Goal: Information Seeking & Learning: Learn about a topic

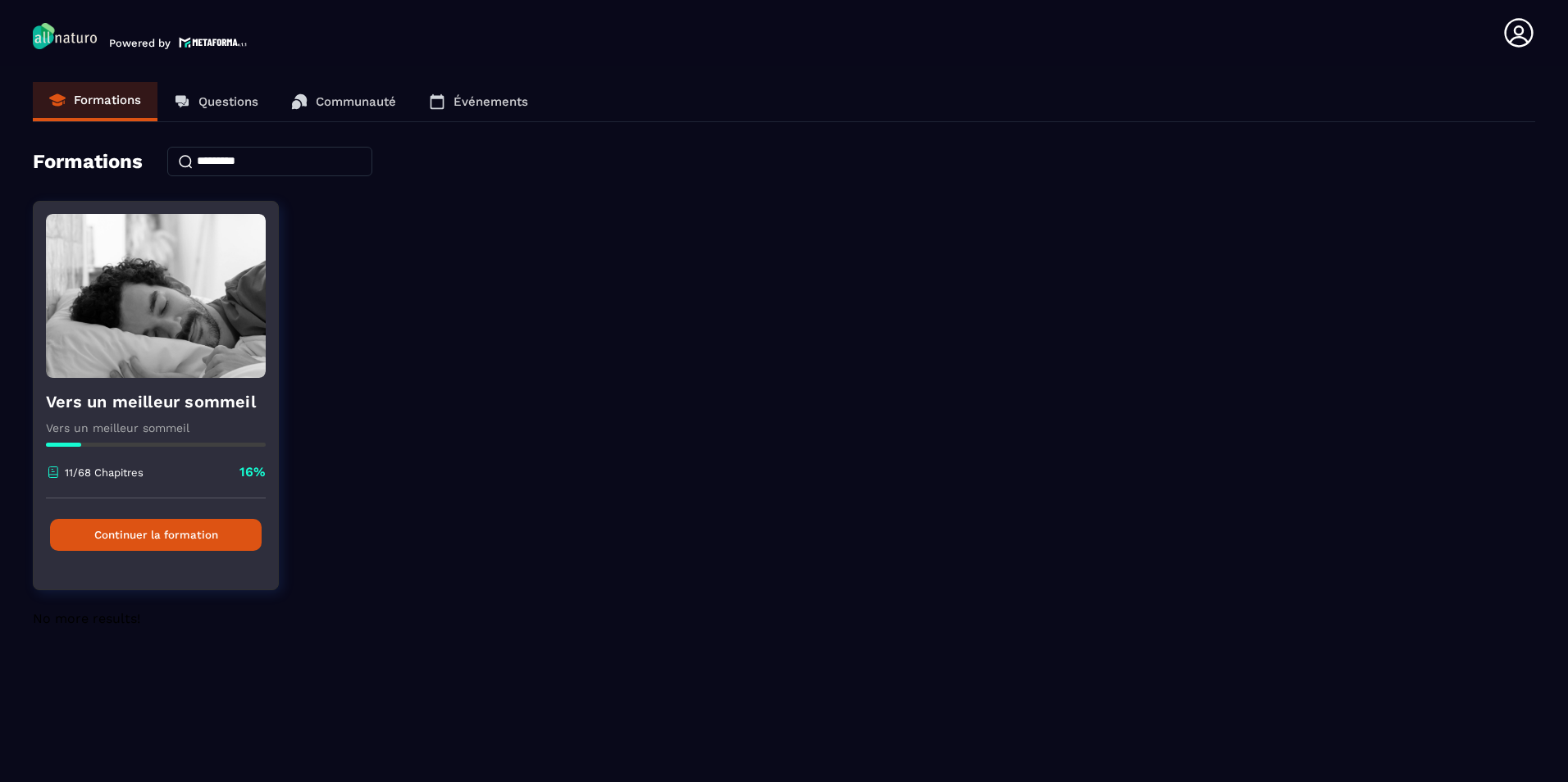
click at [131, 528] on button "Continuer la formation" at bounding box center [155, 534] width 212 height 32
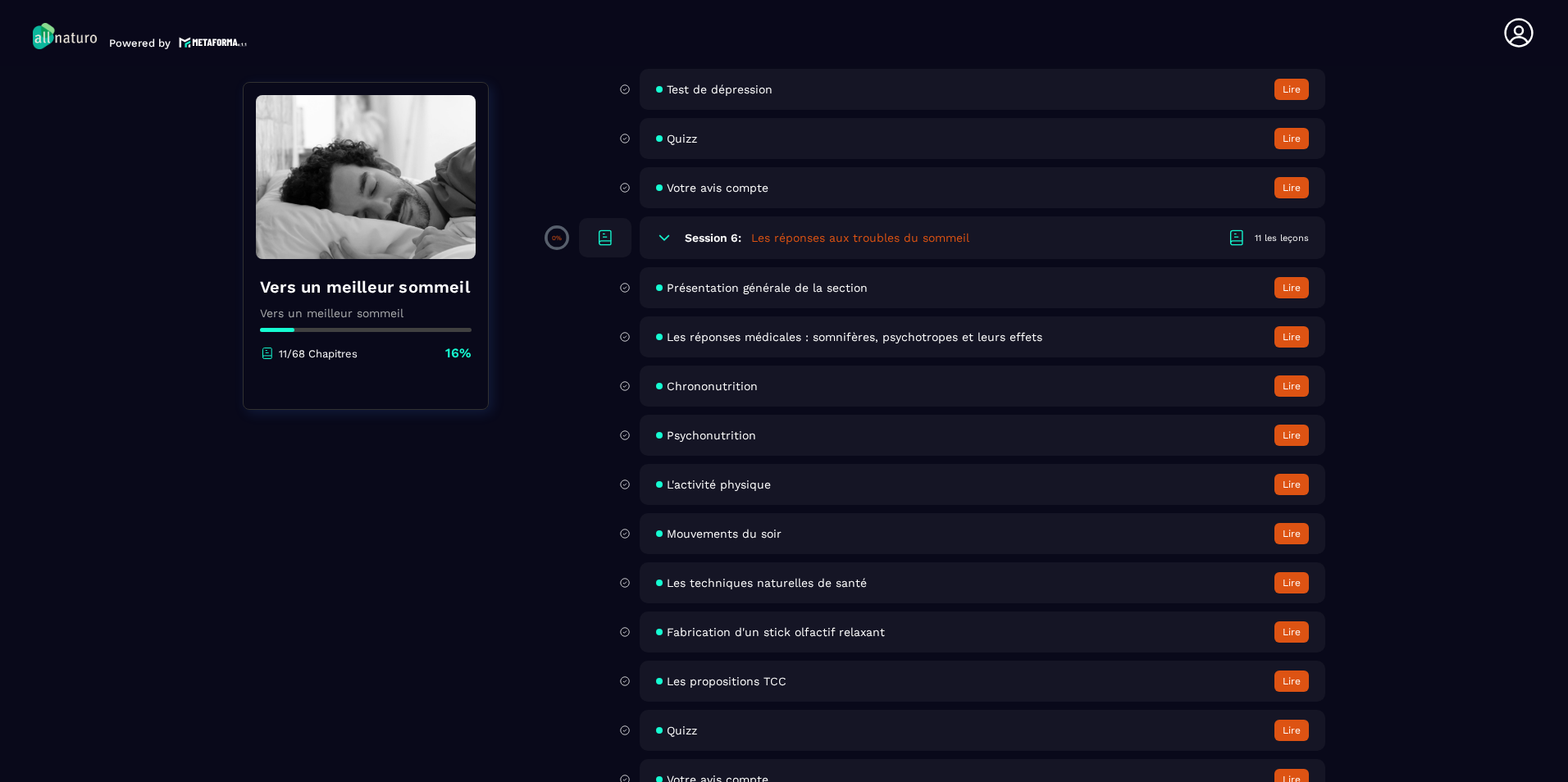
scroll to position [1967, 0]
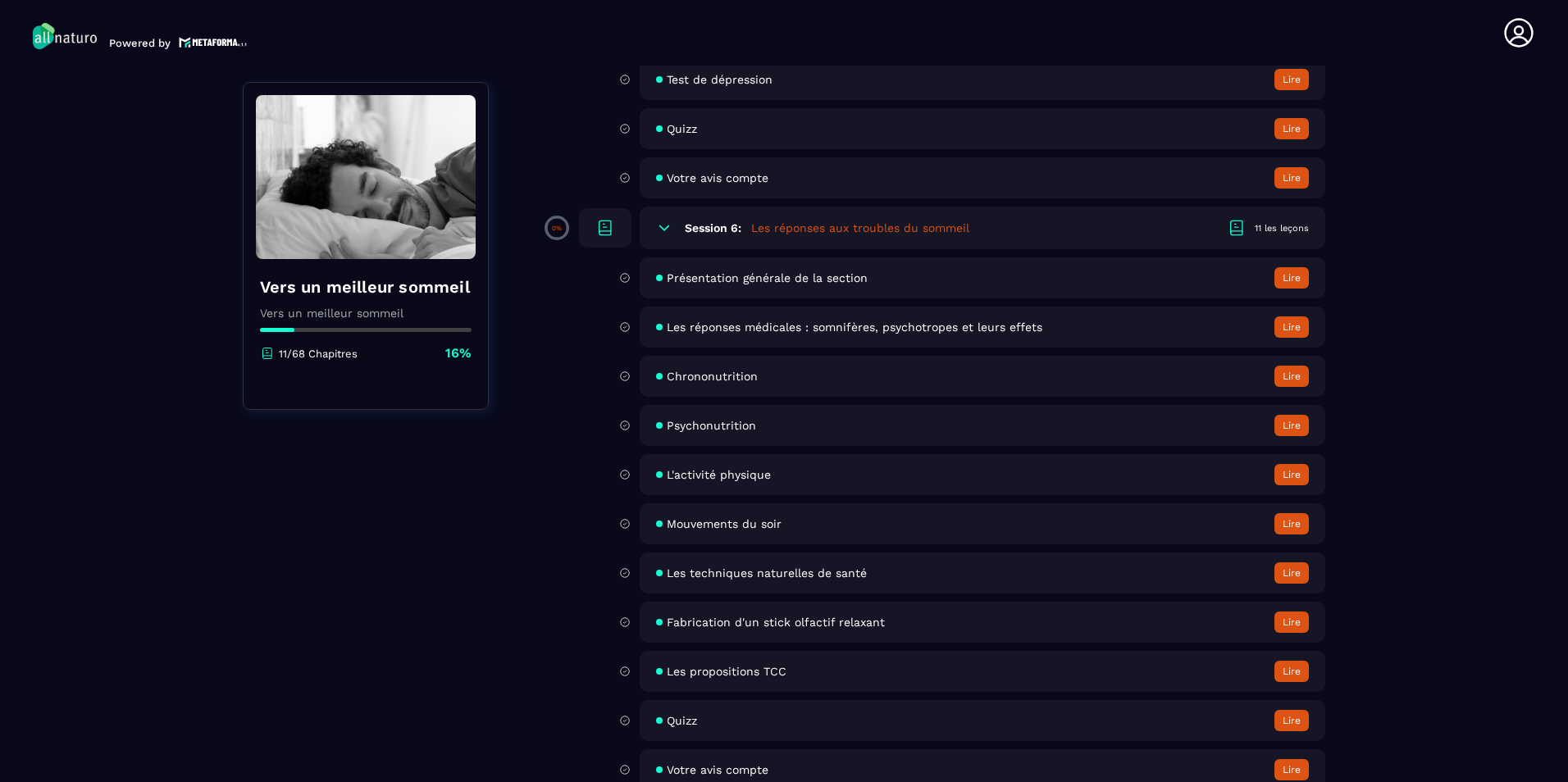
click at [818, 278] on span "Présentation générale de la section" at bounding box center [767, 278] width 200 height 13
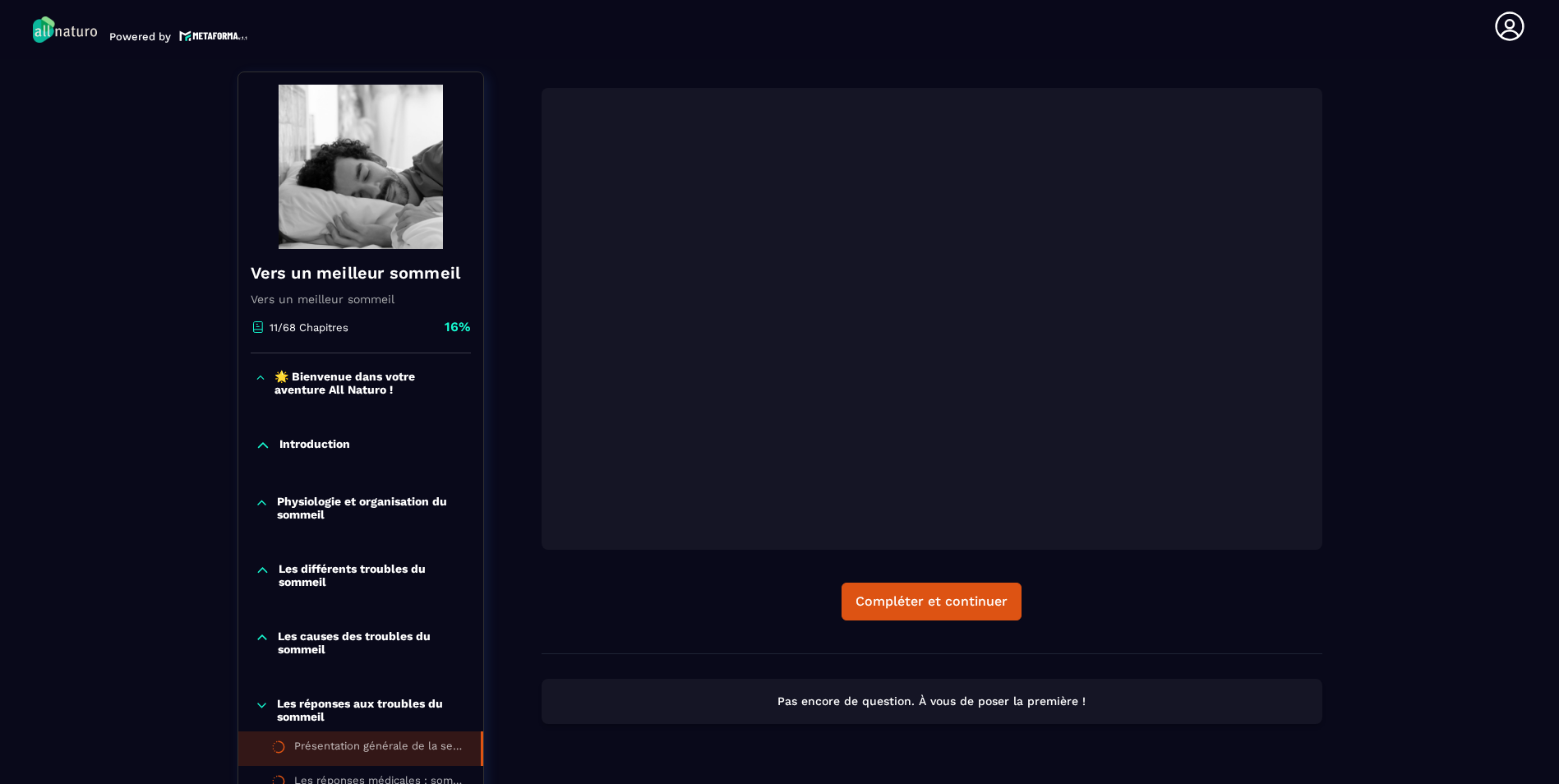
scroll to position [158, 0]
click at [375, 384] on p "🌟 Bienvenue dans votre aventure All Naturo !" at bounding box center [370, 384] width 192 height 27
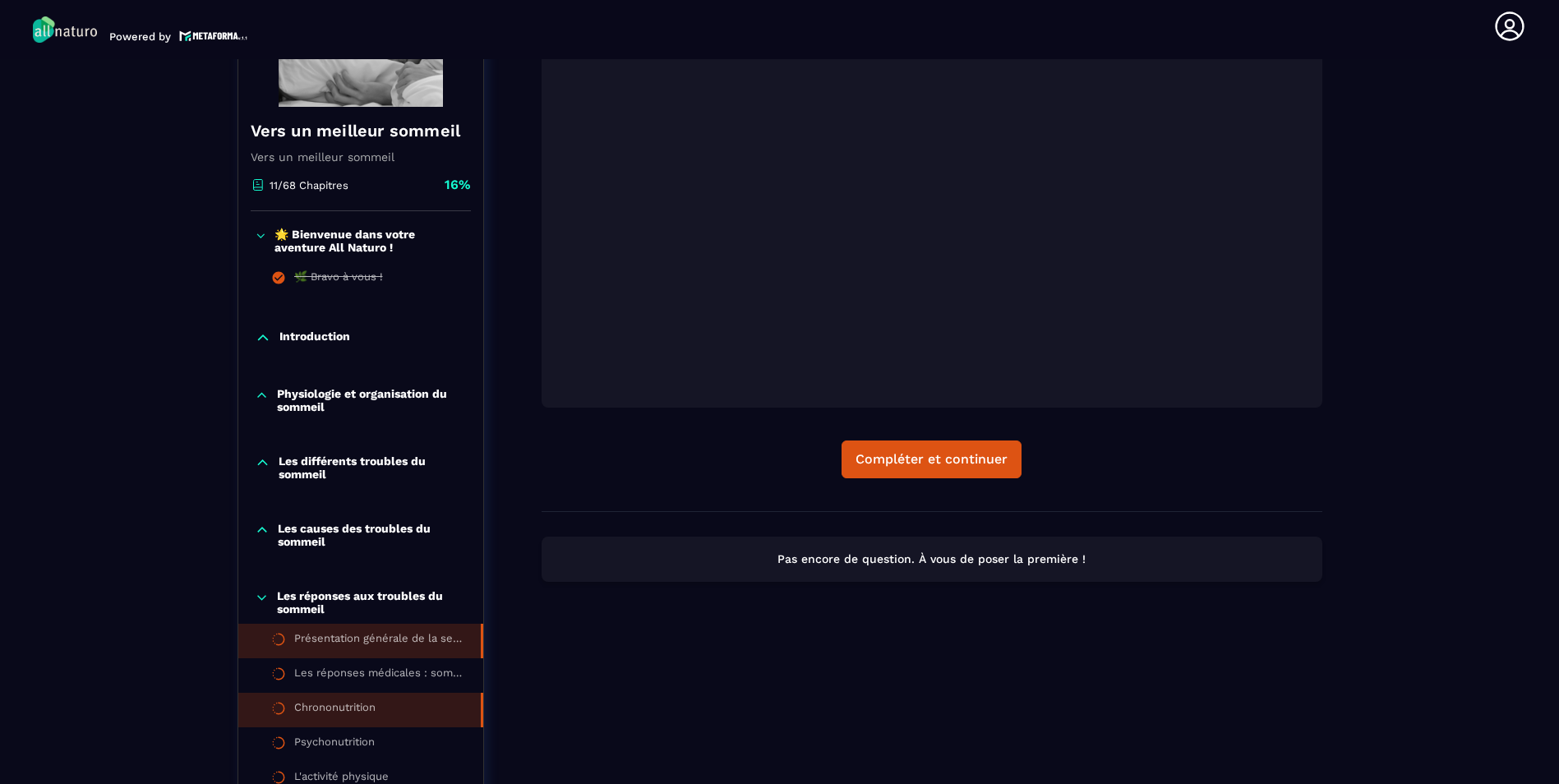
scroll to position [322, 0]
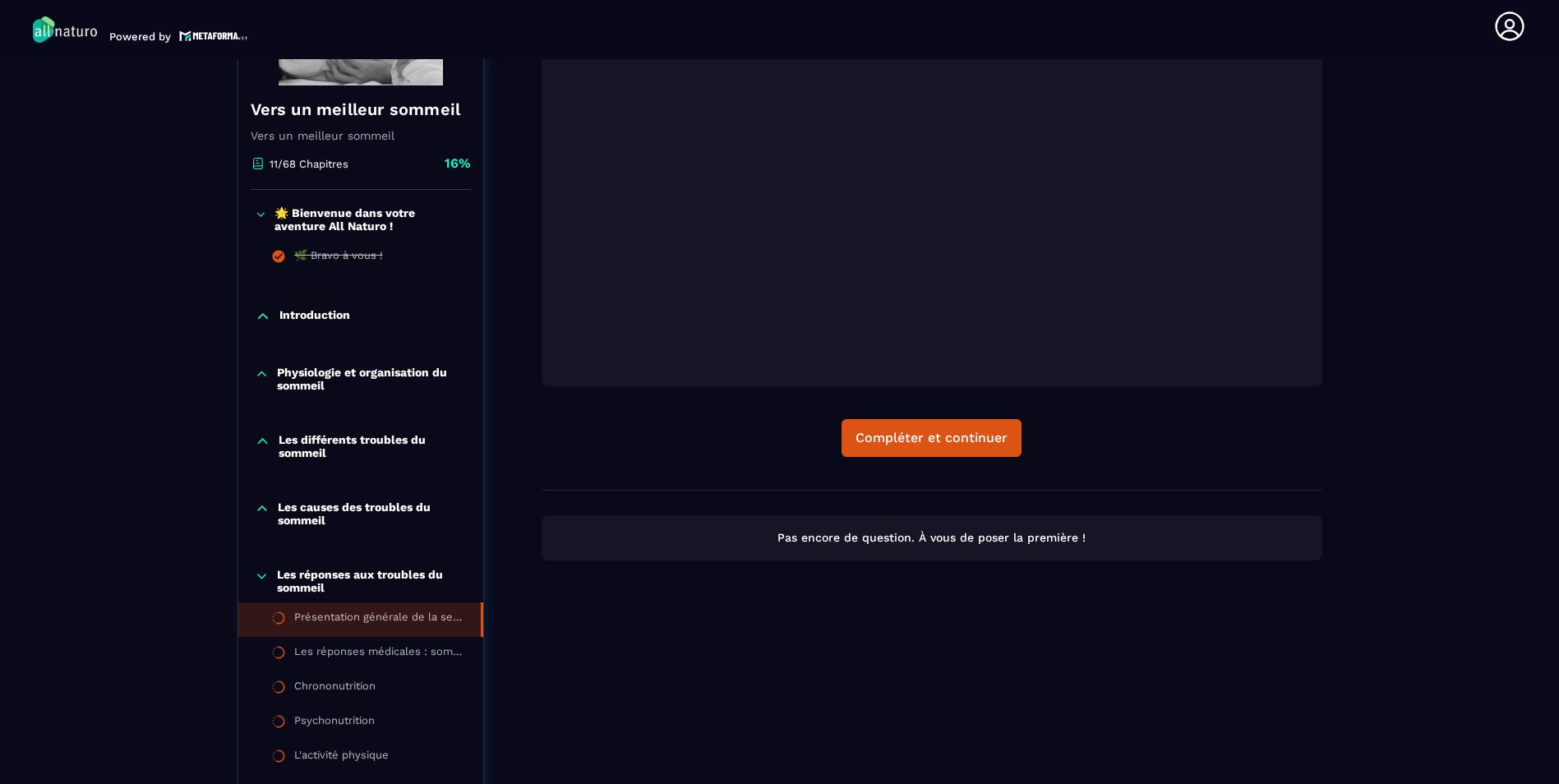
click at [383, 504] on p "Les causes des troubles du sommeil" at bounding box center [372, 514] width 189 height 27
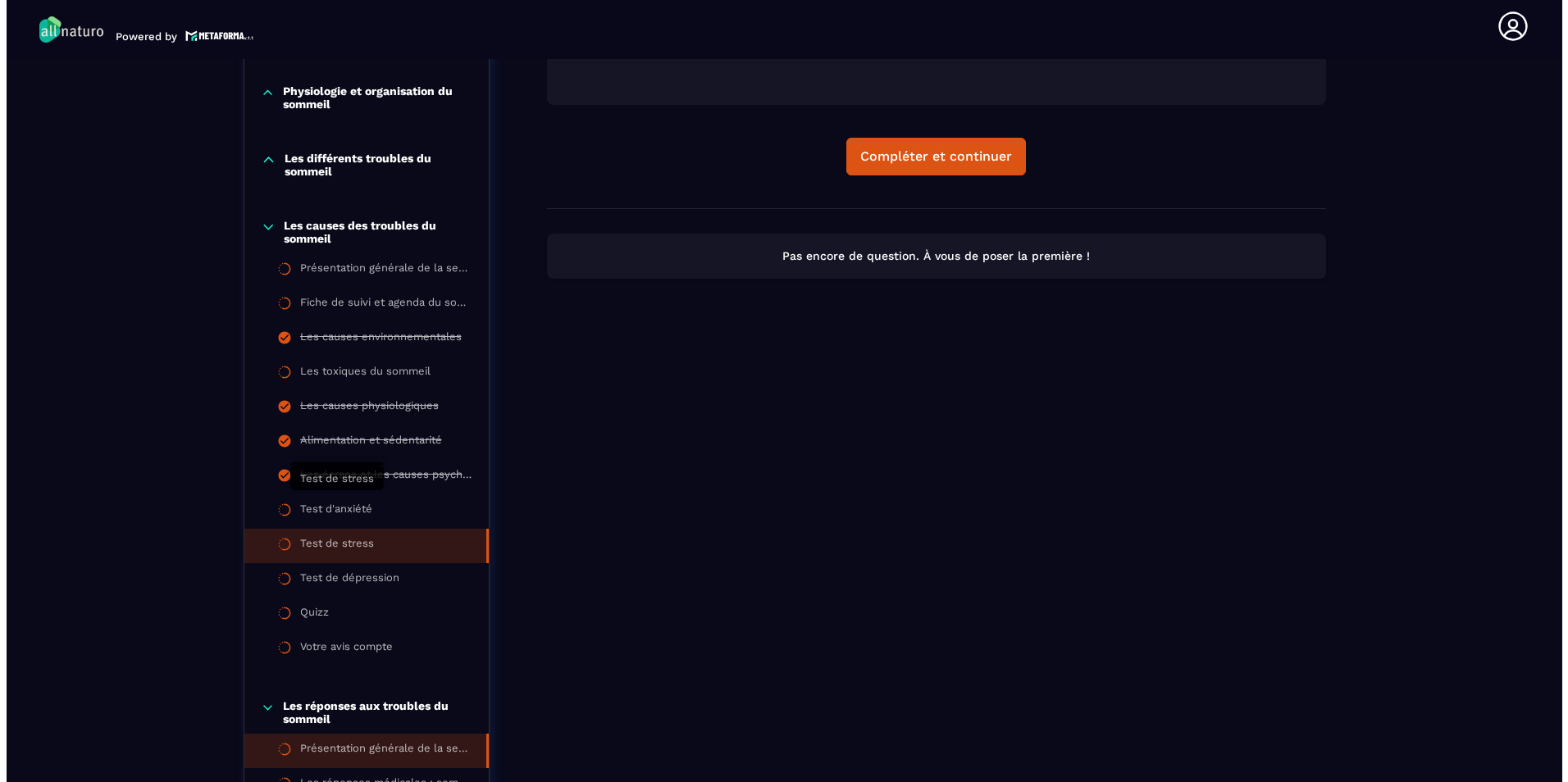
scroll to position [649, 0]
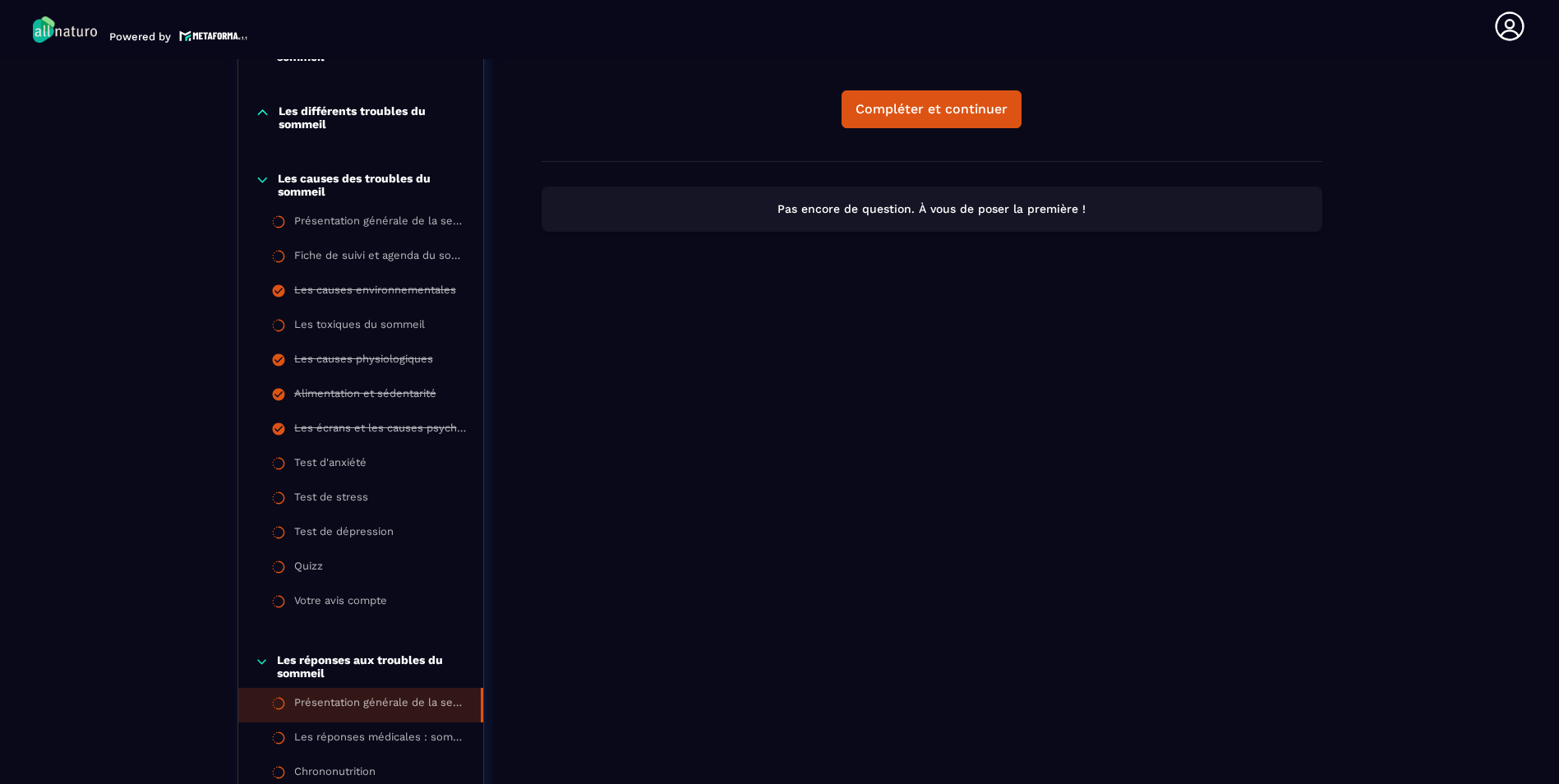
click at [362, 659] on p "Les réponses aux troubles du sommeil" at bounding box center [371, 666] width 190 height 27
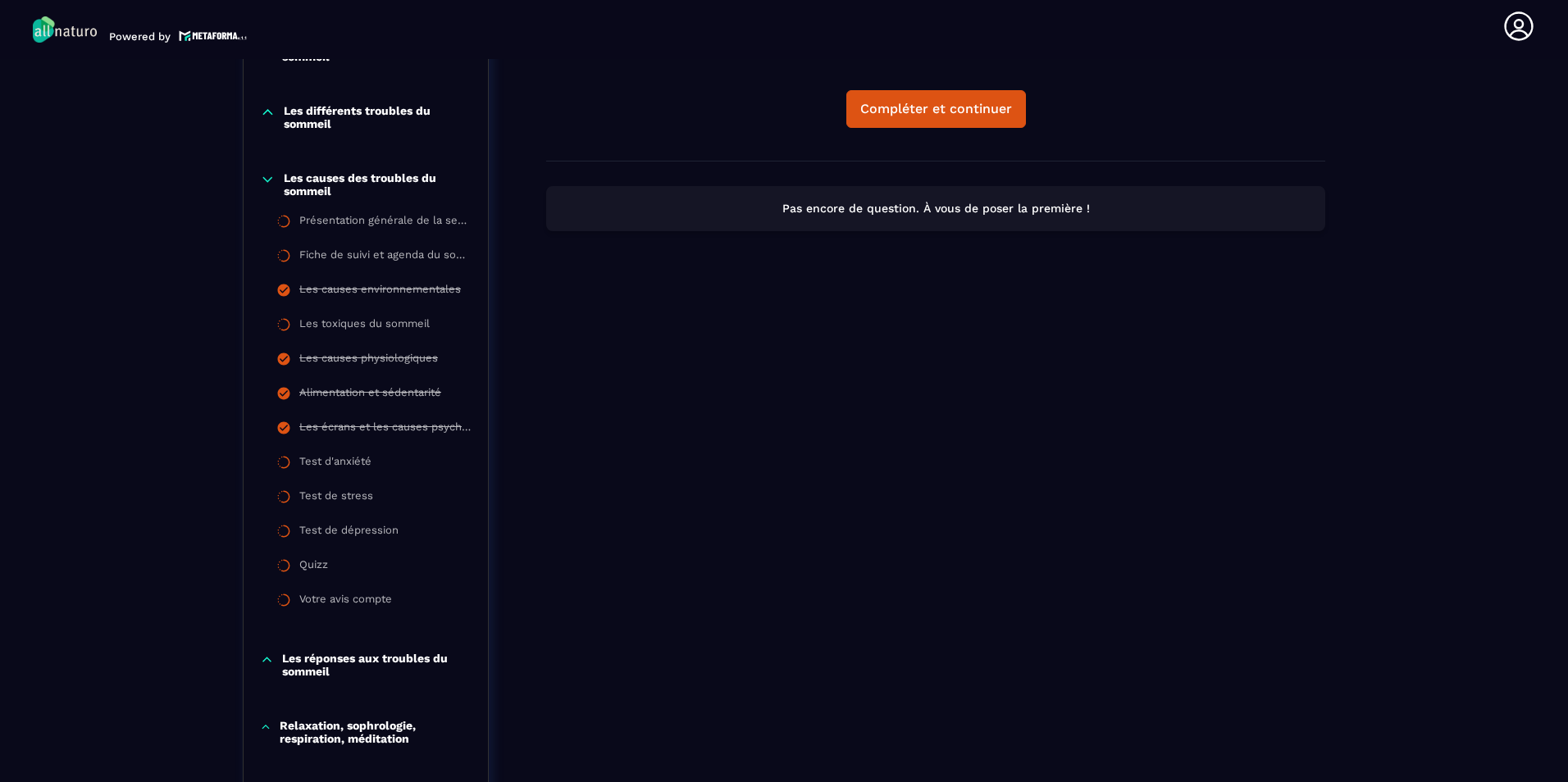
click at [362, 658] on p "Les réponses aux troubles du sommeil" at bounding box center [376, 665] width 189 height 27
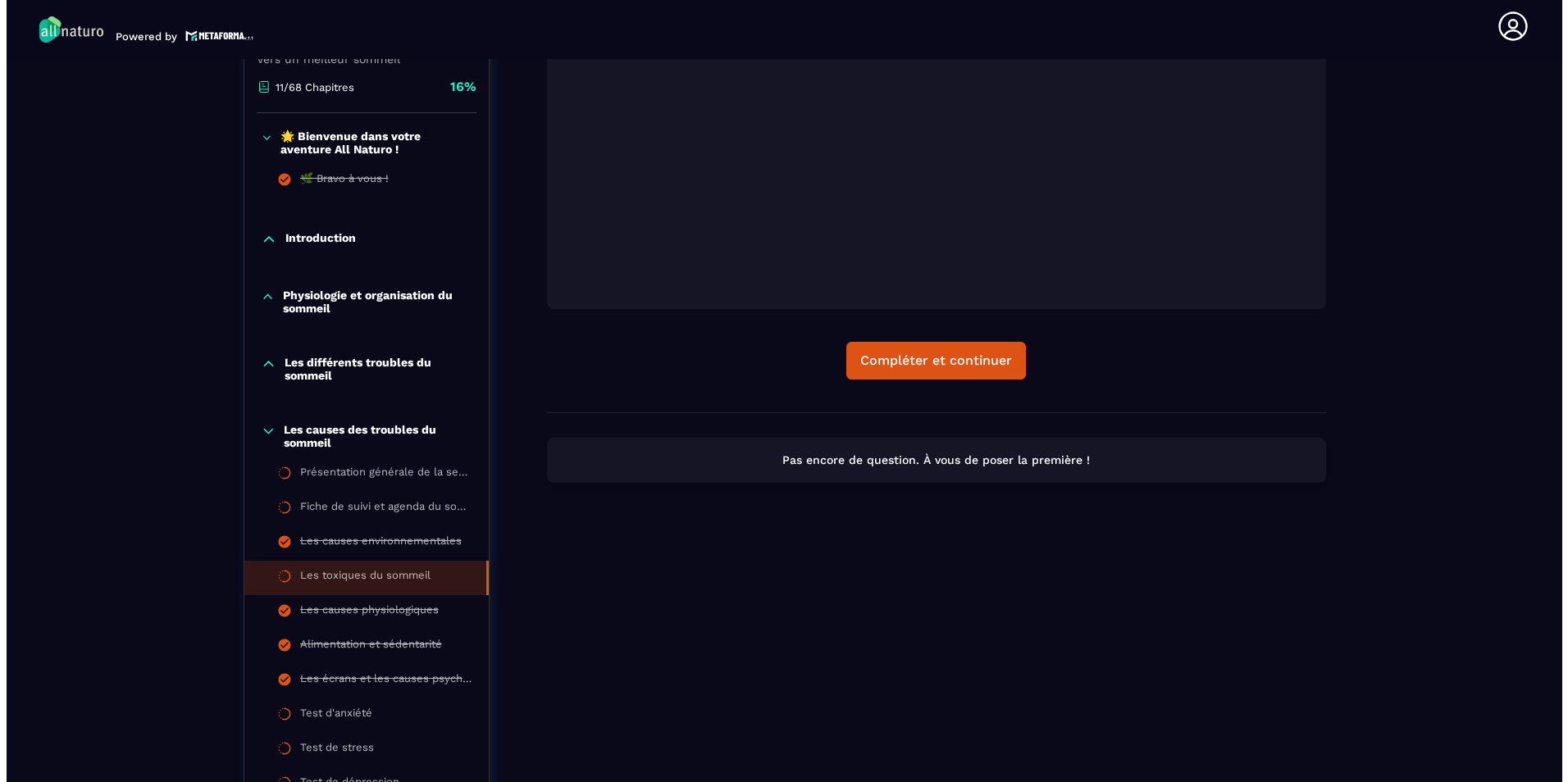
scroll to position [359, 0]
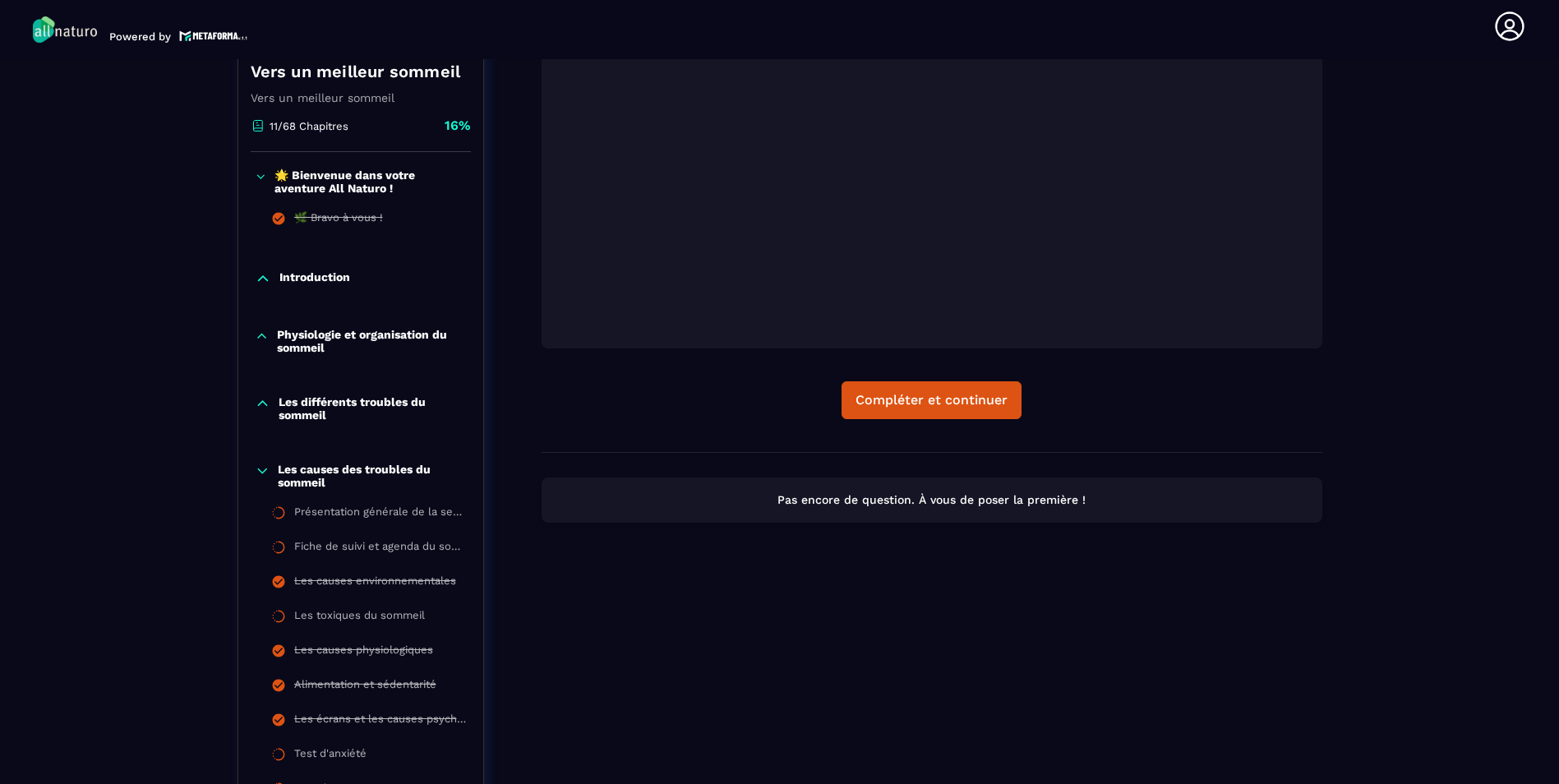
click at [373, 342] on p "Physiologie et organisation du sommeil" at bounding box center [371, 341] width 190 height 27
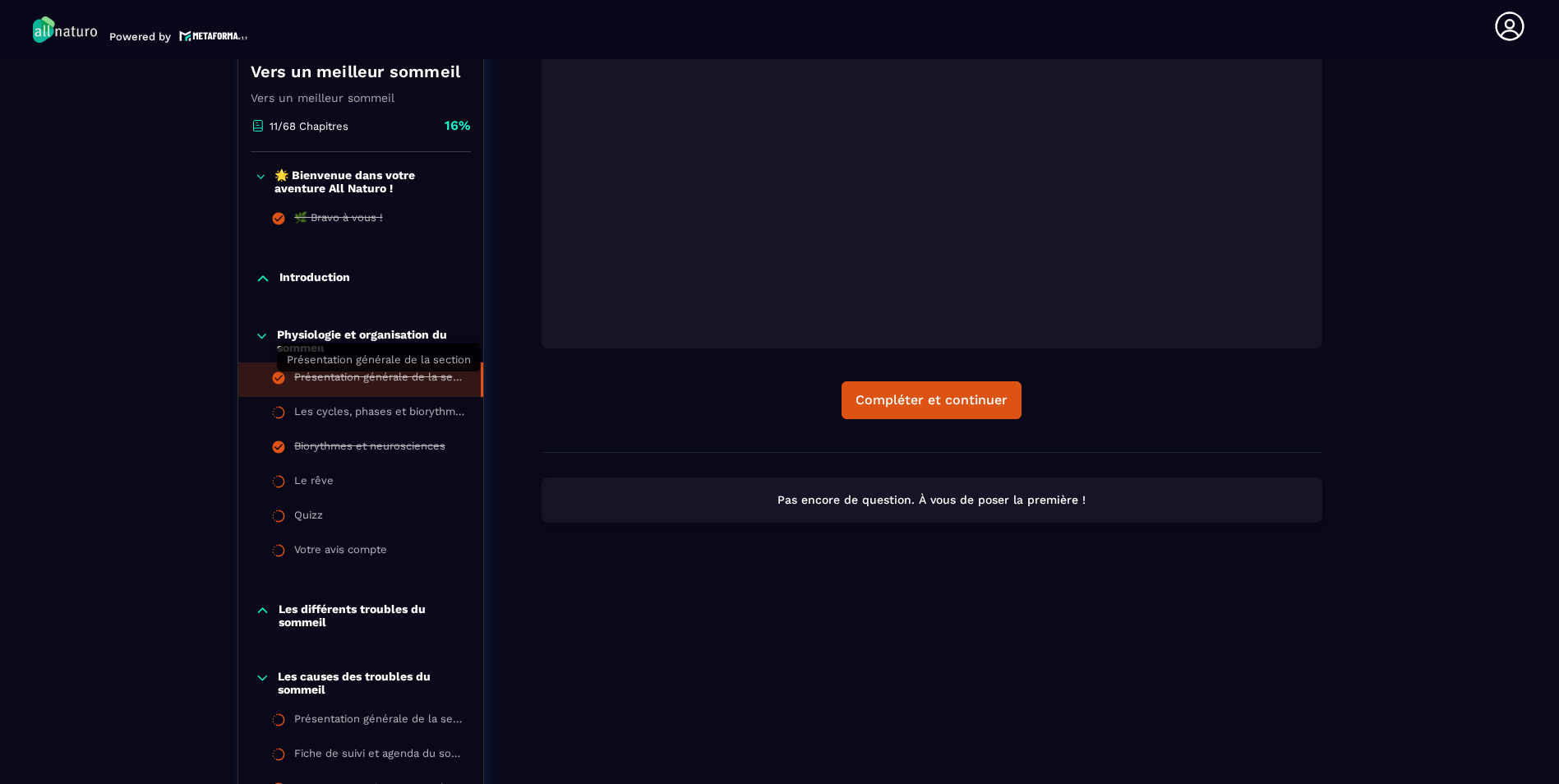
click at [431, 375] on div "Présentation générale de la section" at bounding box center [380, 380] width 170 height 18
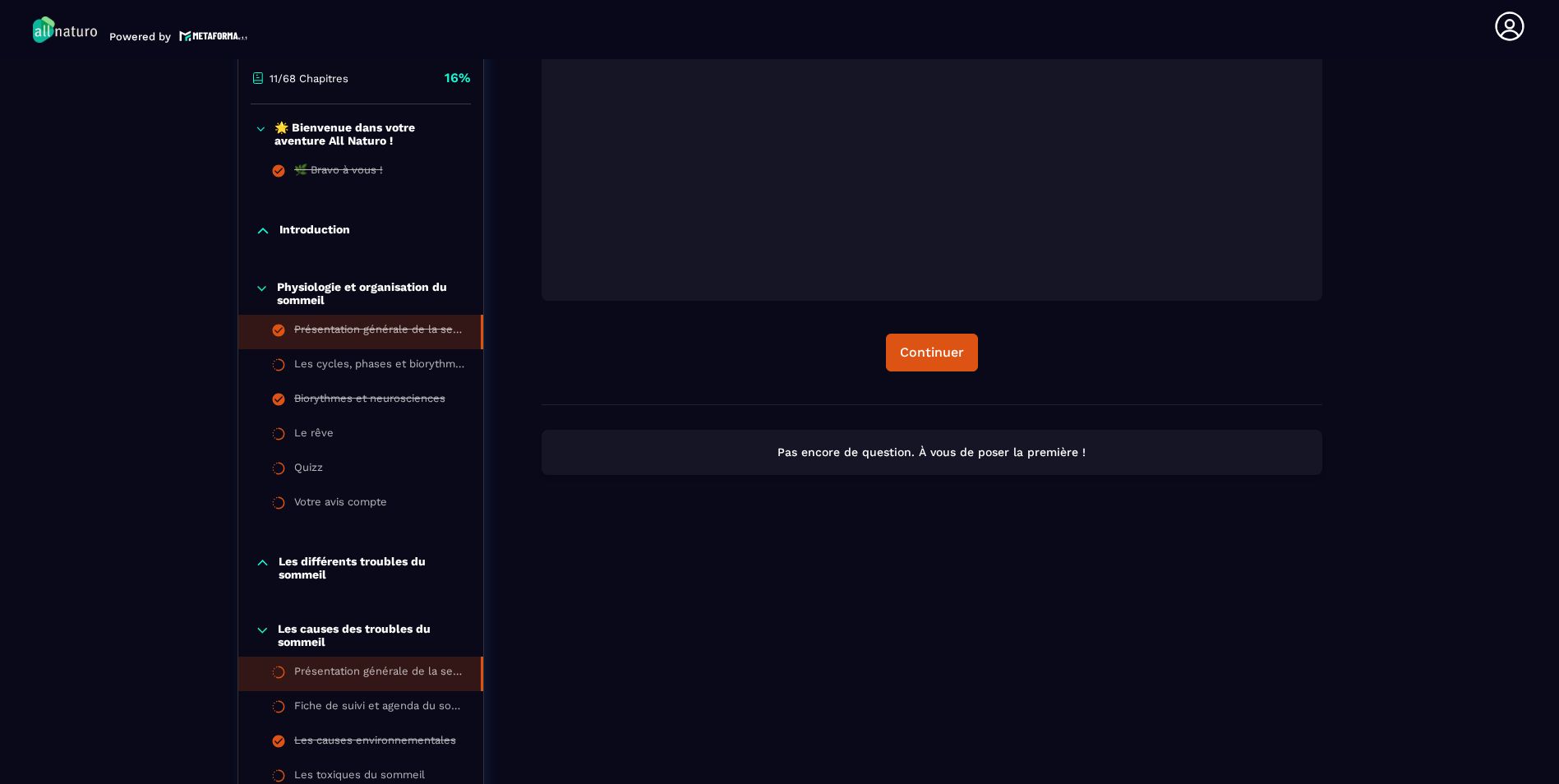
scroll to position [417, 0]
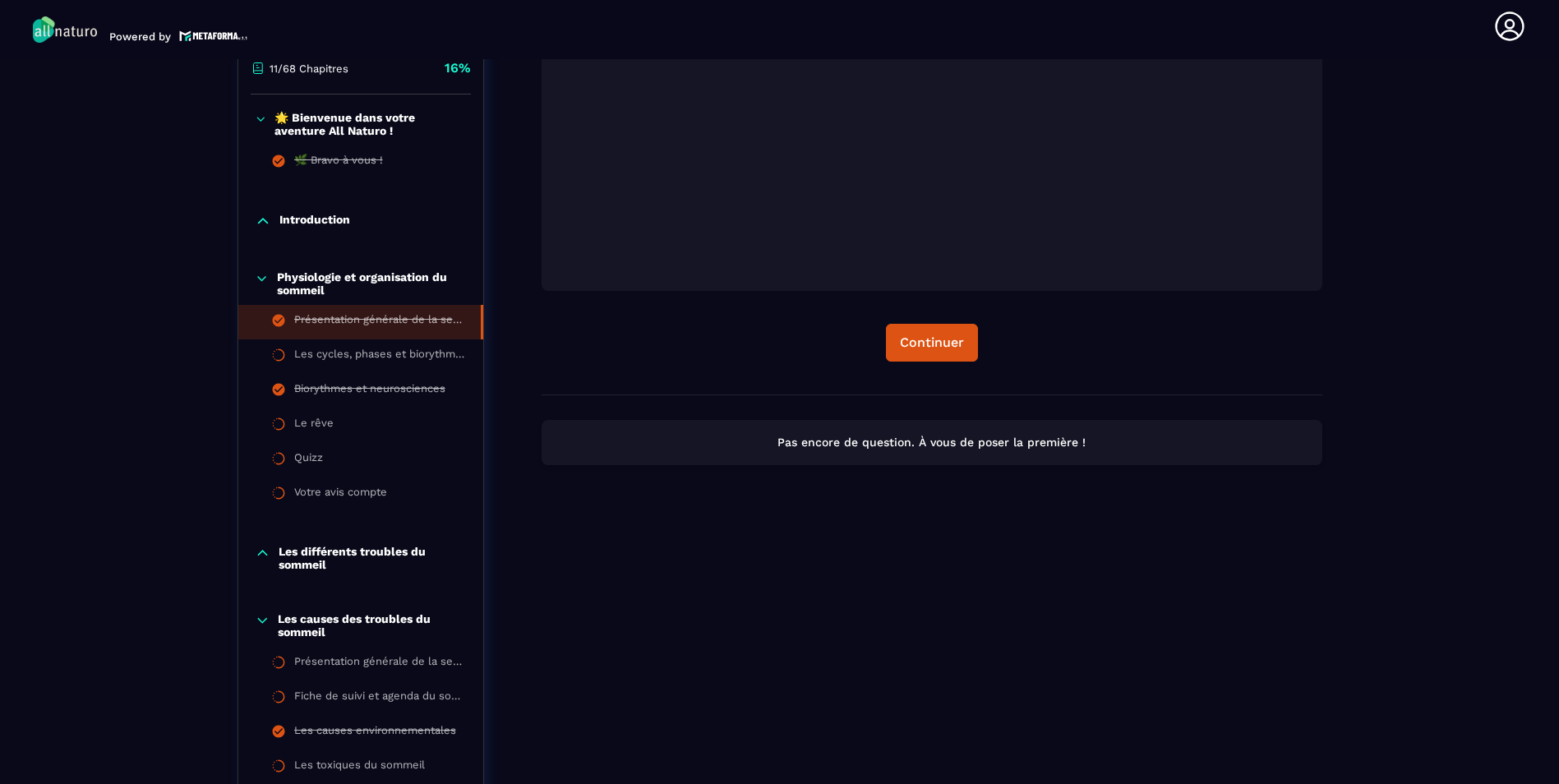
click at [399, 550] on p "Les différents troubles du sommeil" at bounding box center [372, 557] width 188 height 27
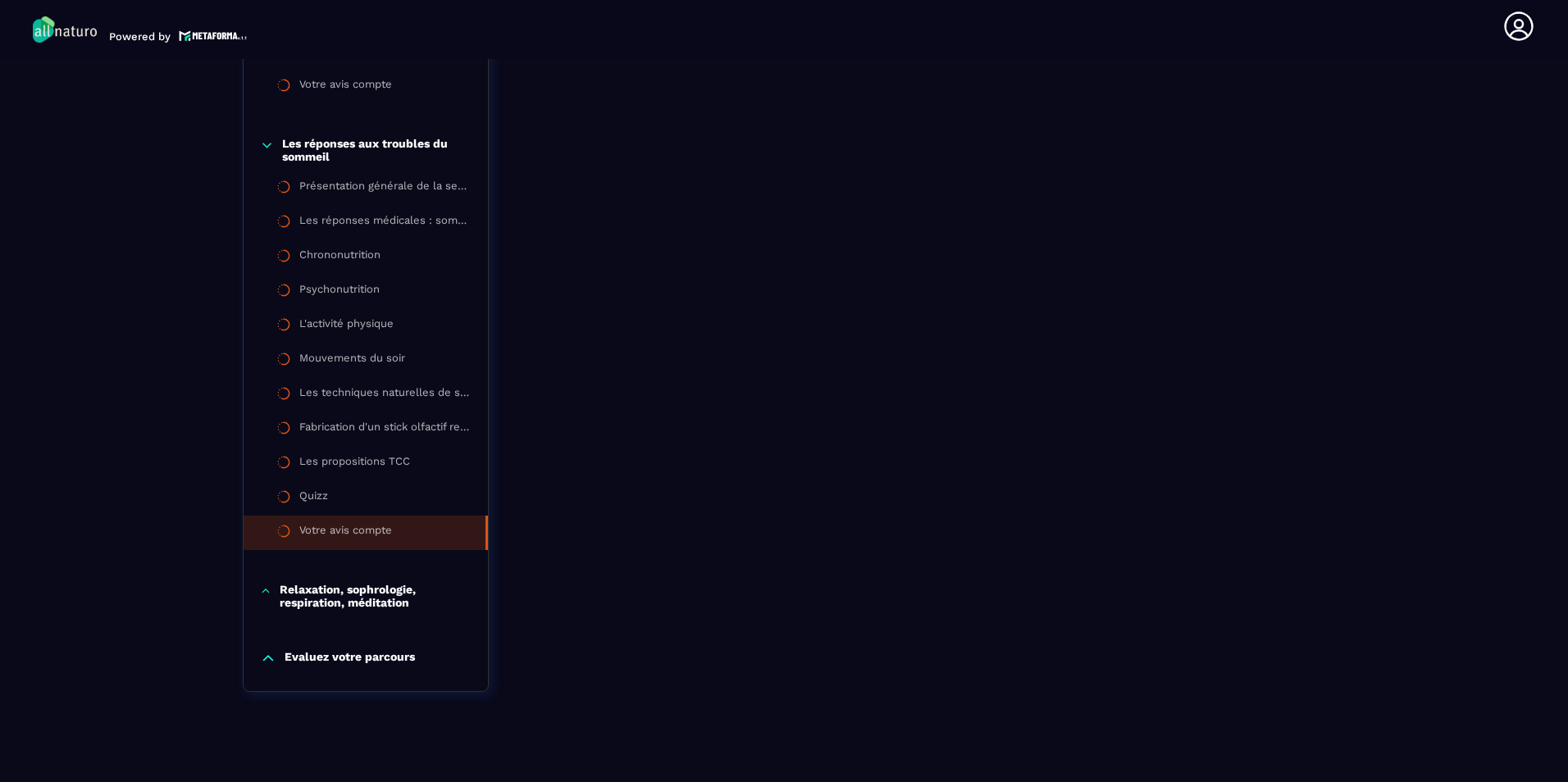
scroll to position [1661, 0]
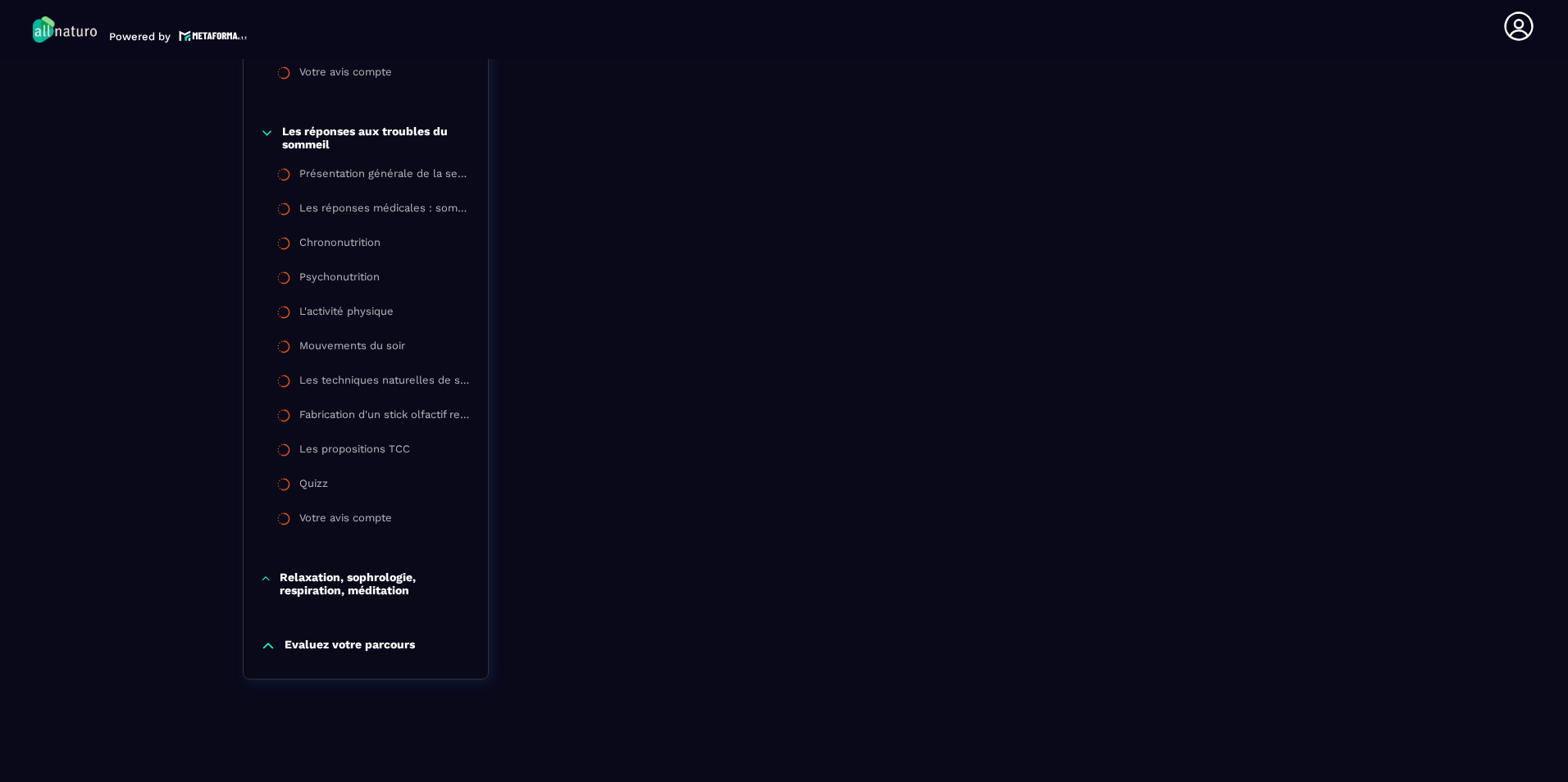
click at [393, 577] on p "Relaxation, sophrologie, respiration, méditation" at bounding box center [375, 583] width 192 height 27
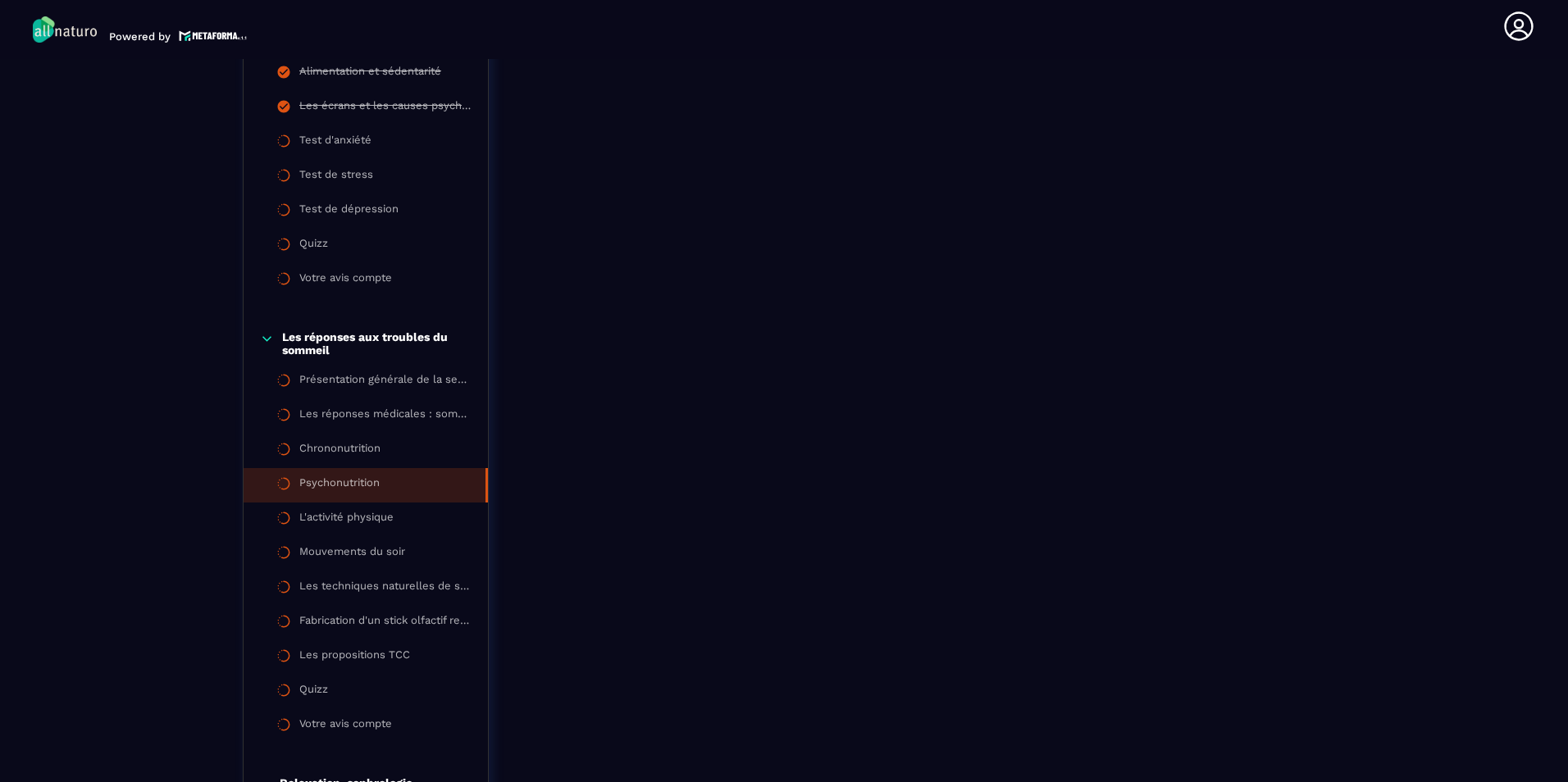
scroll to position [1435, 0]
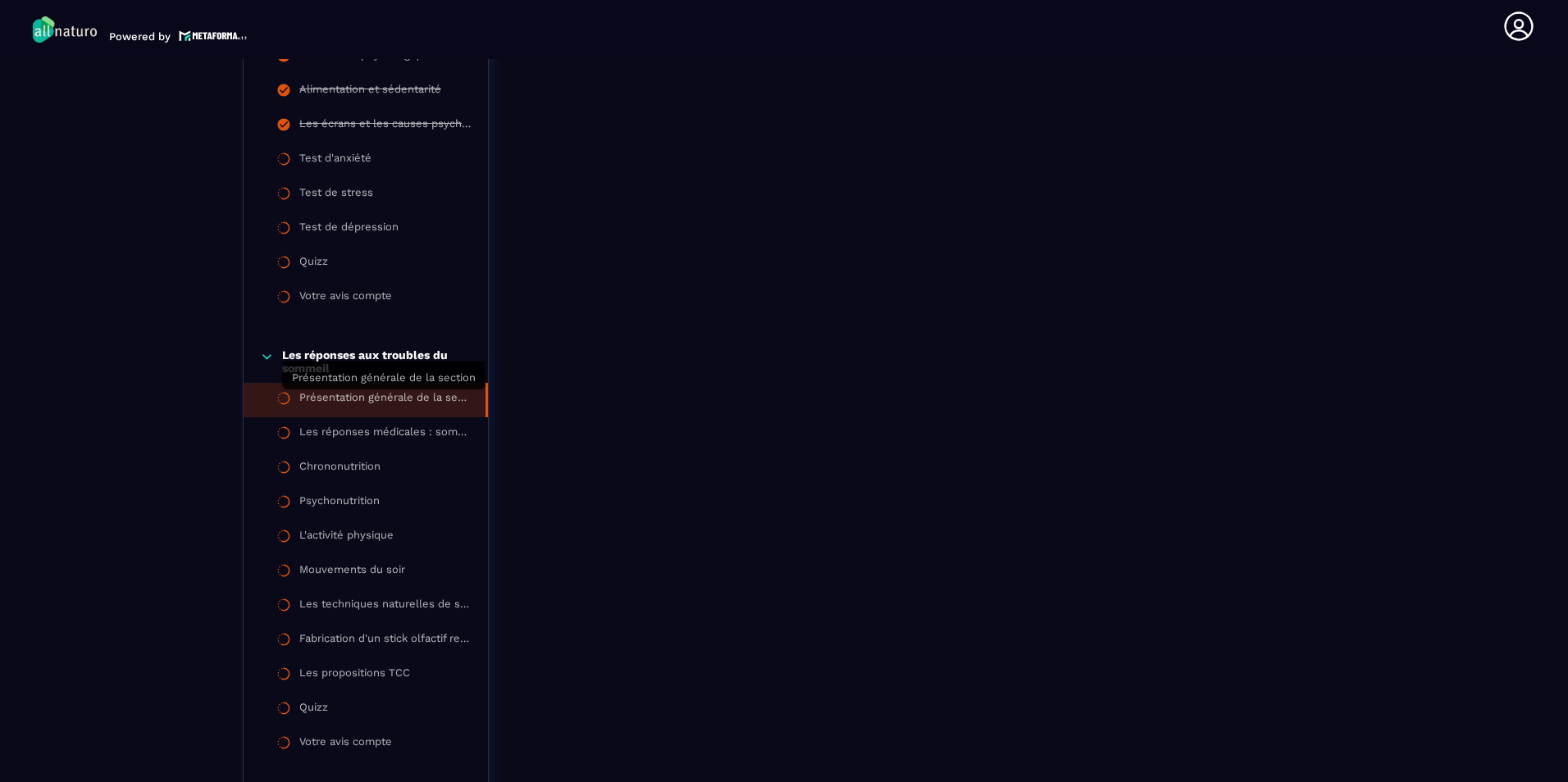
click at [350, 396] on div "Présentation générale de la section" at bounding box center [384, 399] width 170 height 18
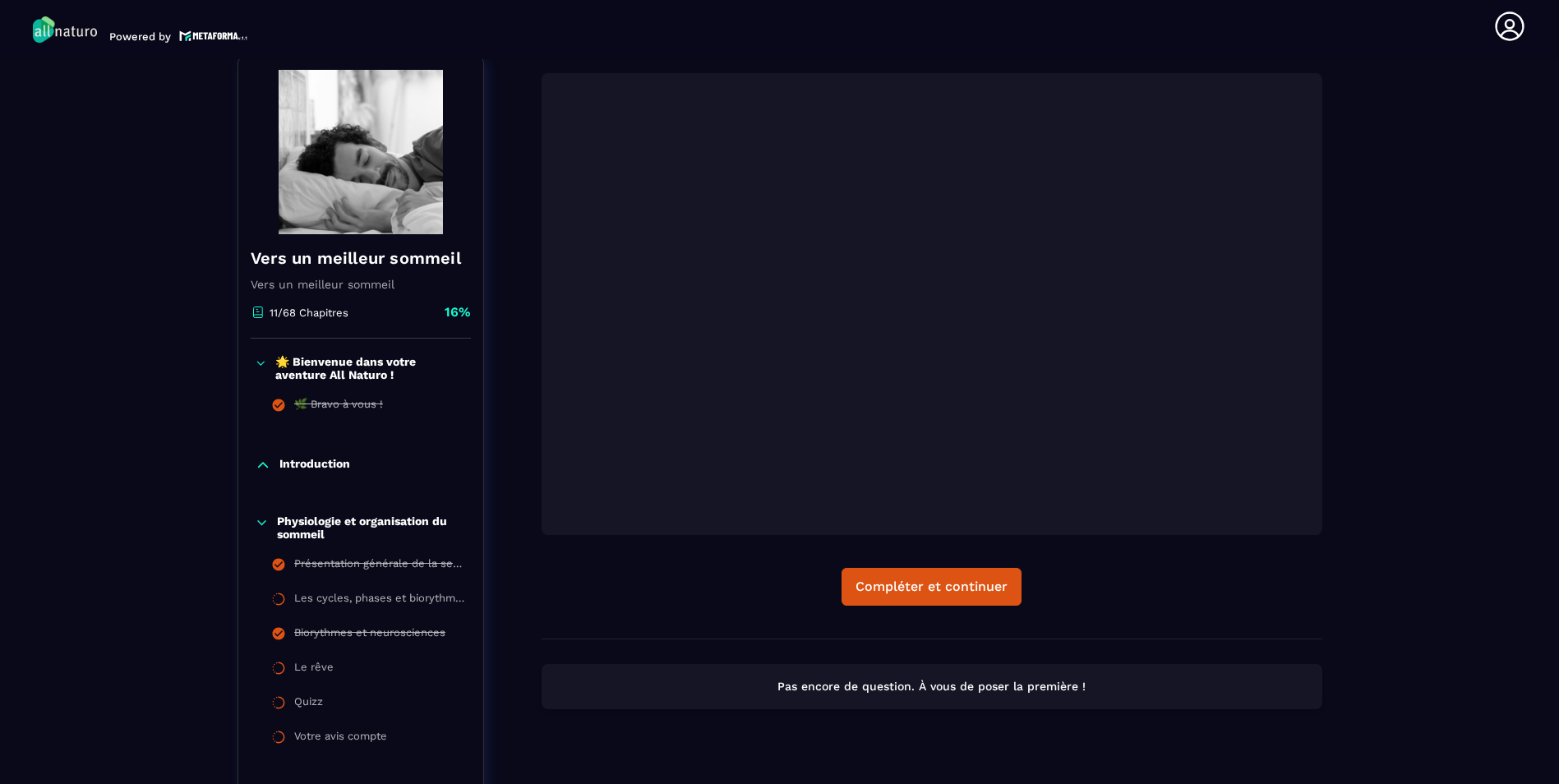
scroll to position [171, 0]
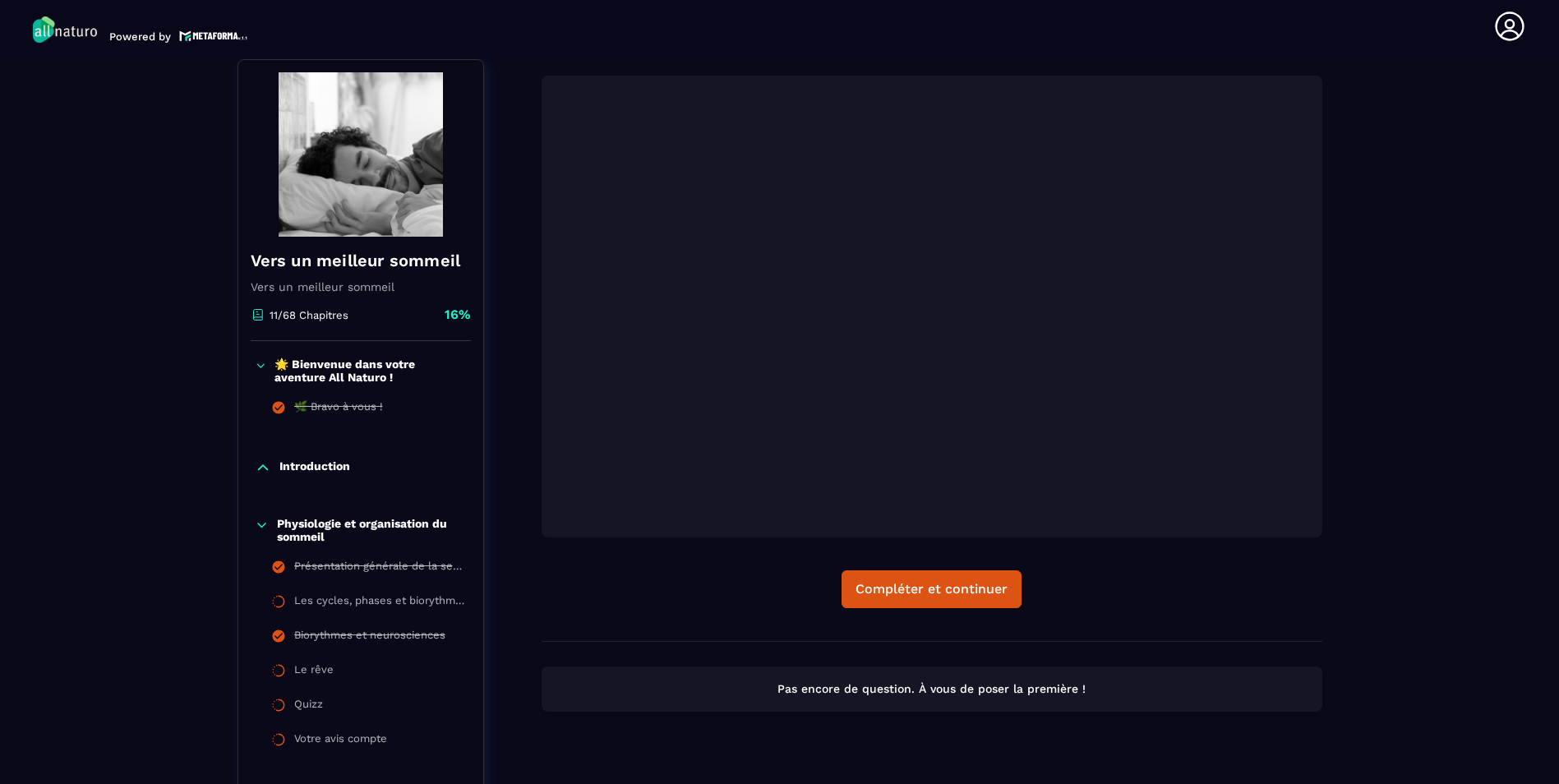
click at [1147, 544] on div "Compléter et continuer" at bounding box center [932, 358] width 781 height 565
click at [945, 580] on button "Compléter et continuer" at bounding box center [932, 589] width 180 height 38
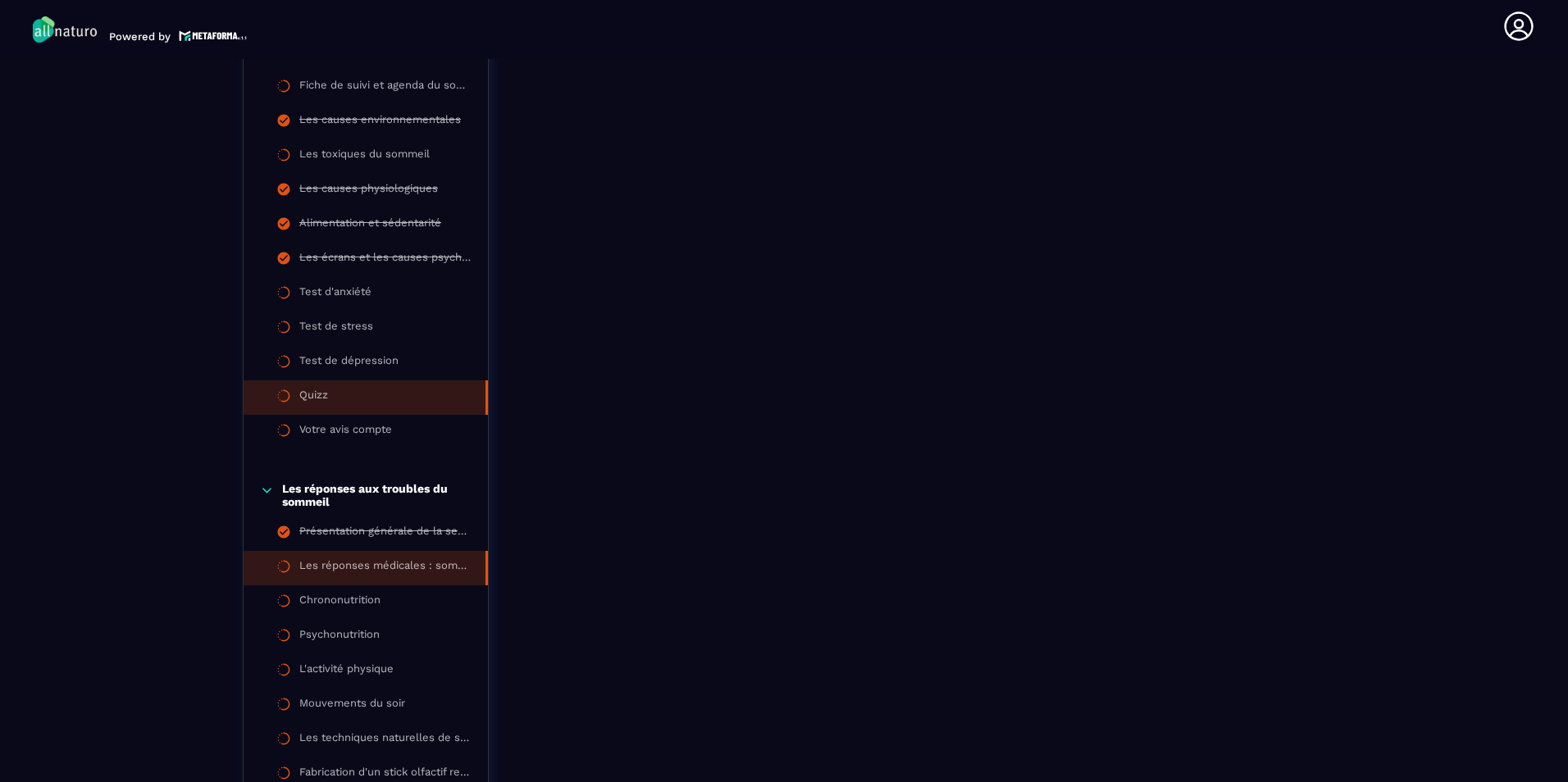
scroll to position [1318, 0]
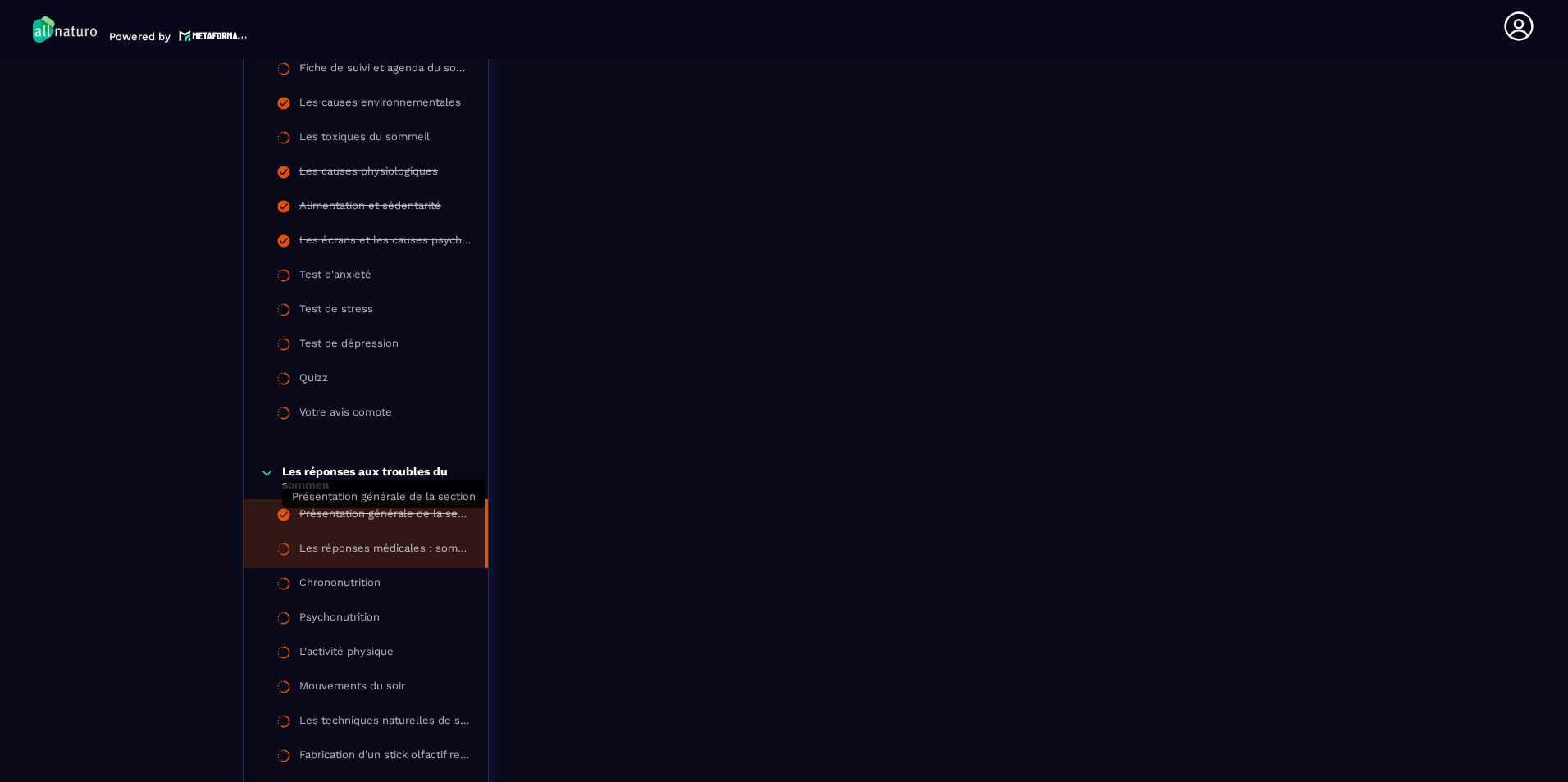
click at [434, 519] on div "Présentation générale de la section" at bounding box center [384, 516] width 170 height 18
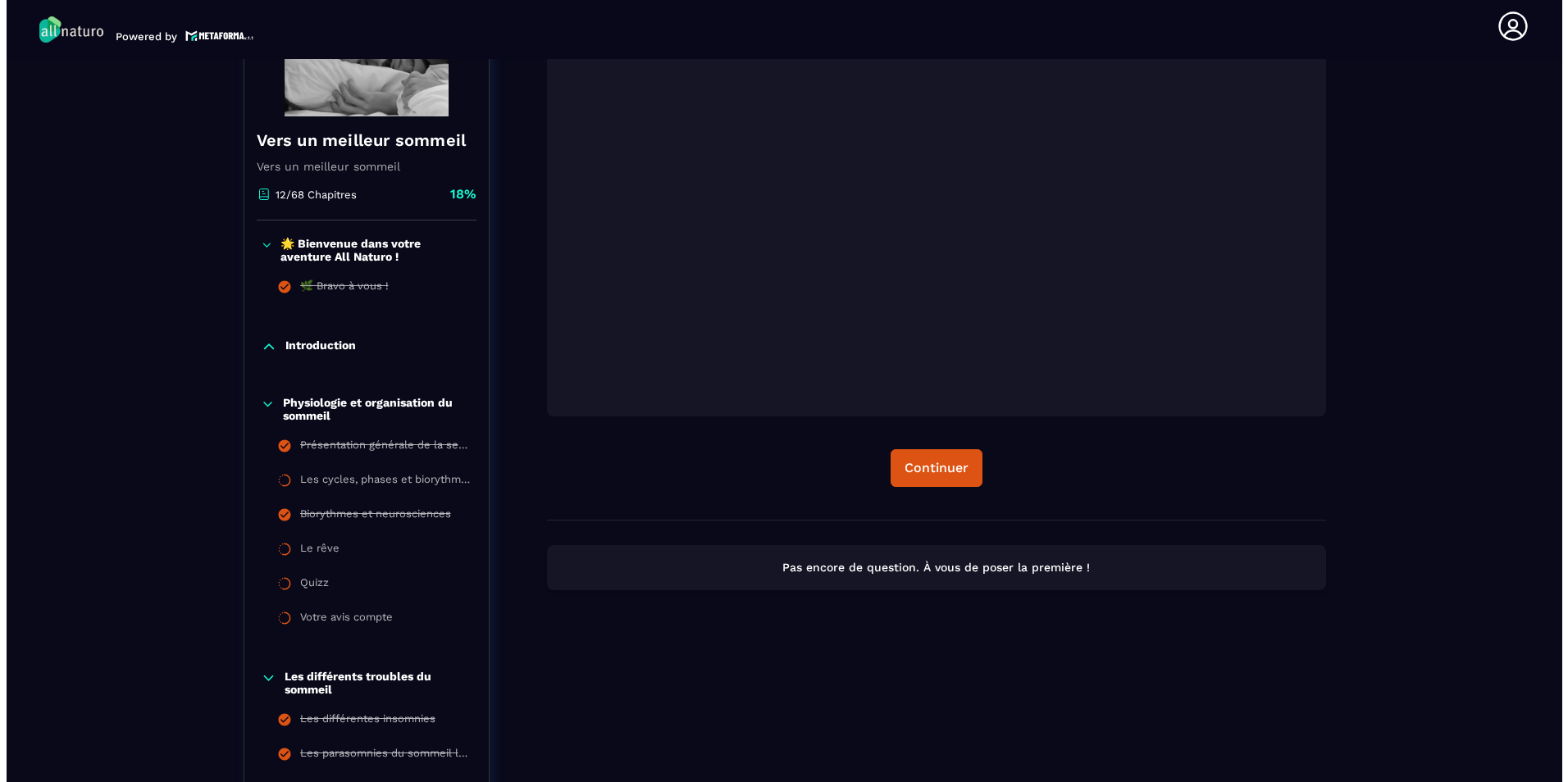
scroll to position [253, 0]
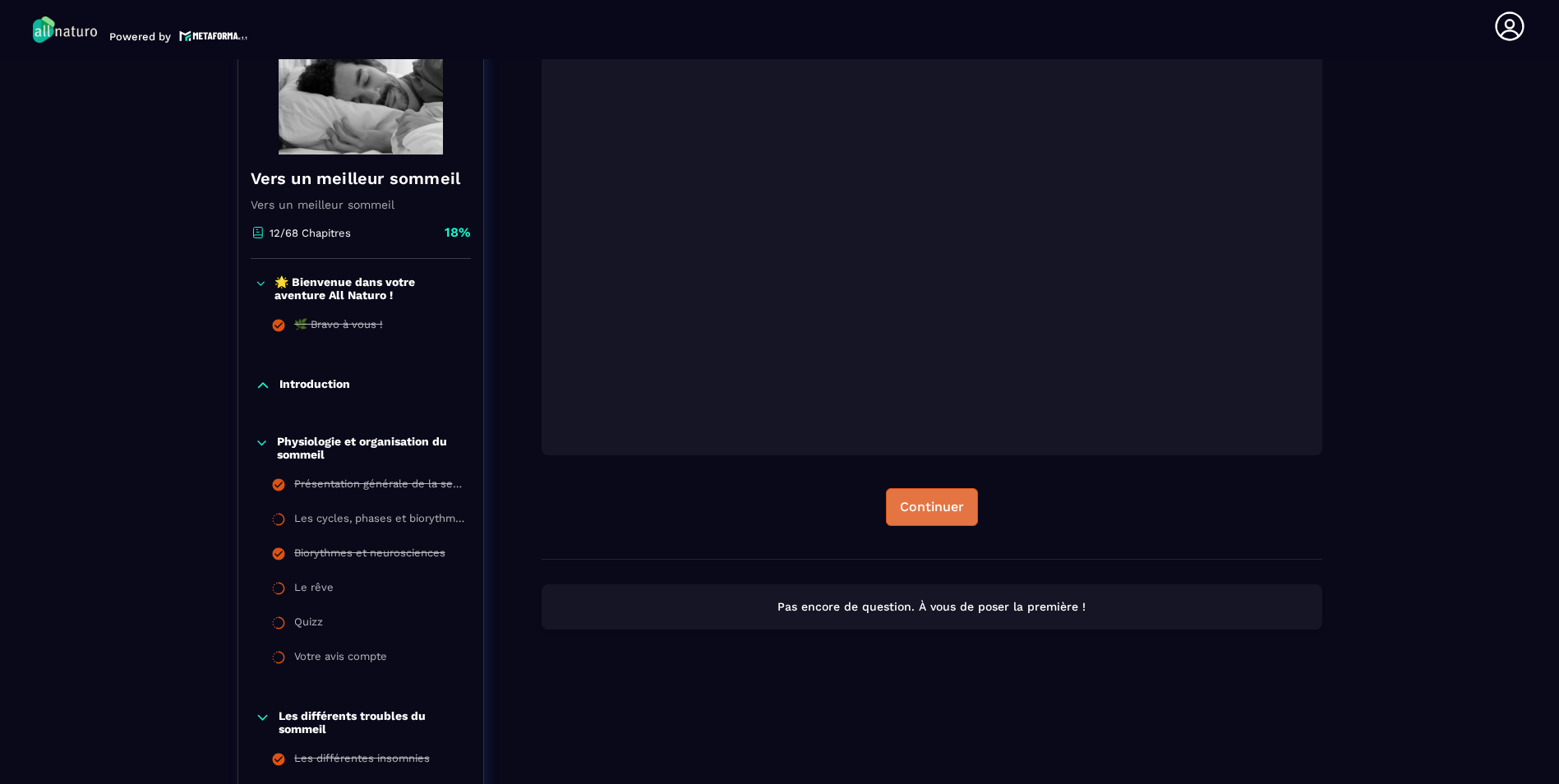
click at [945, 495] on button "Continuer" at bounding box center [932, 507] width 92 height 38
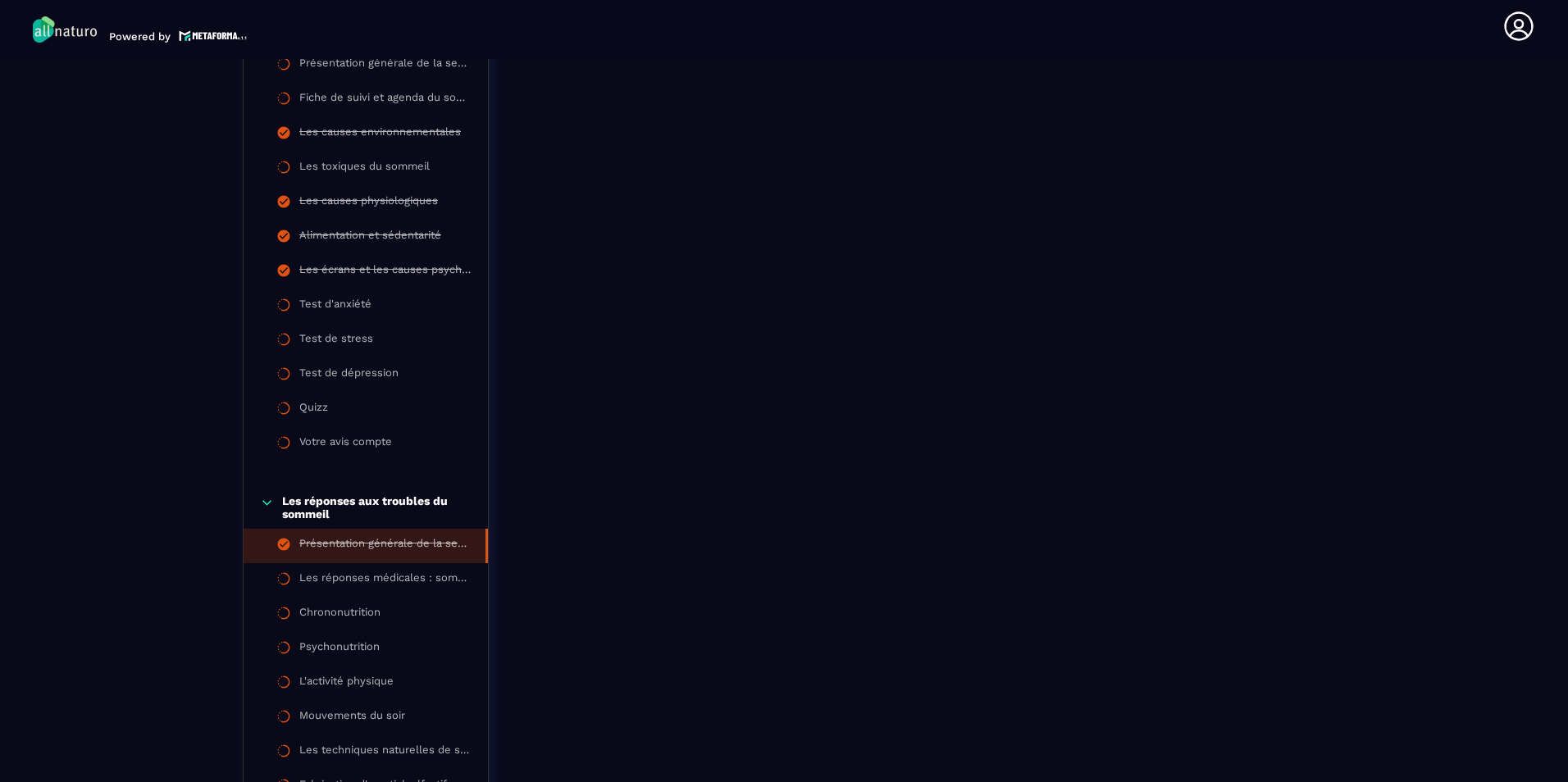
scroll to position [1318, 0]
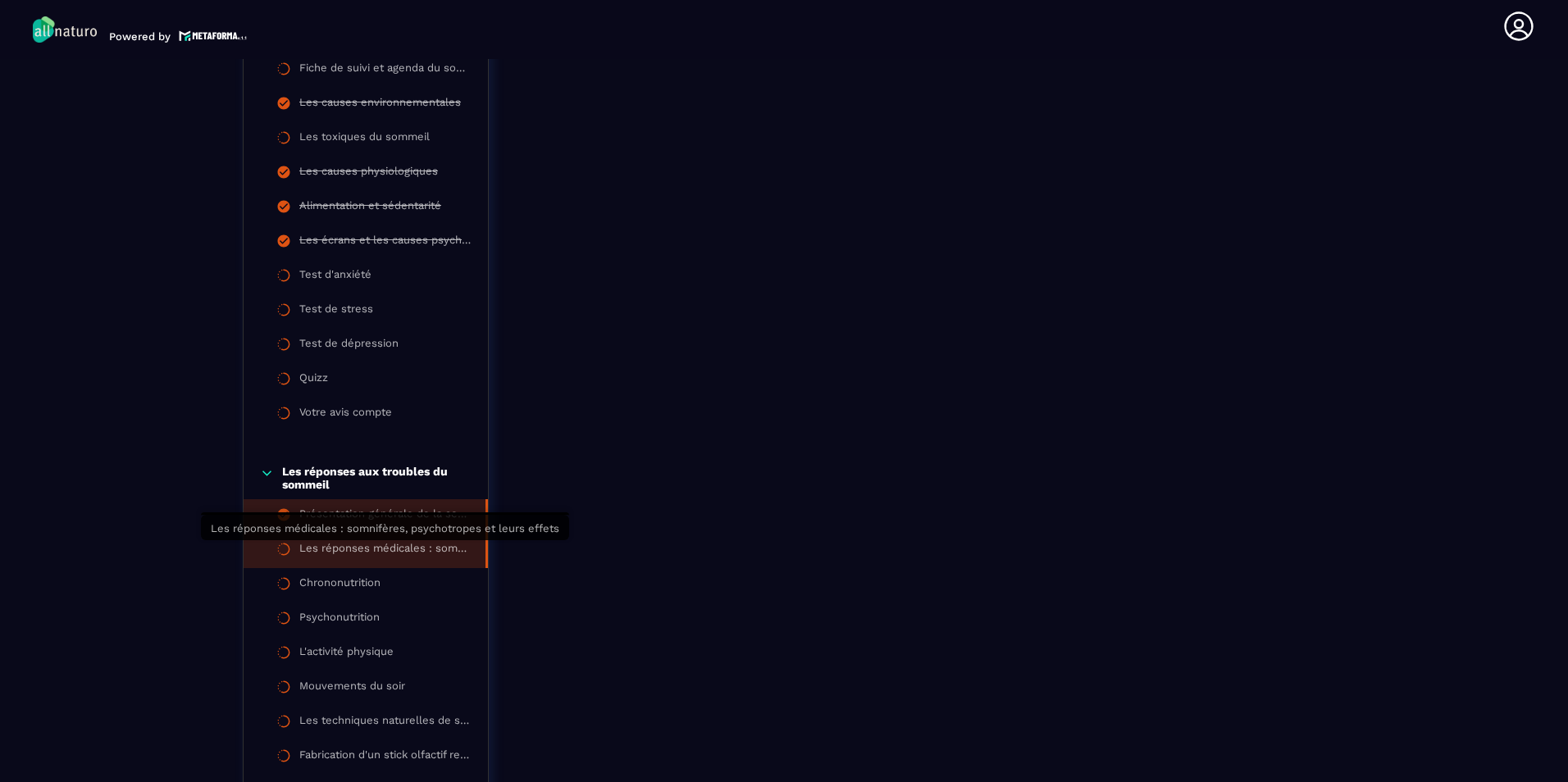
click at [409, 544] on div "Les réponses médicales : somnifères, psychotropes et leurs effets" at bounding box center [384, 551] width 170 height 18
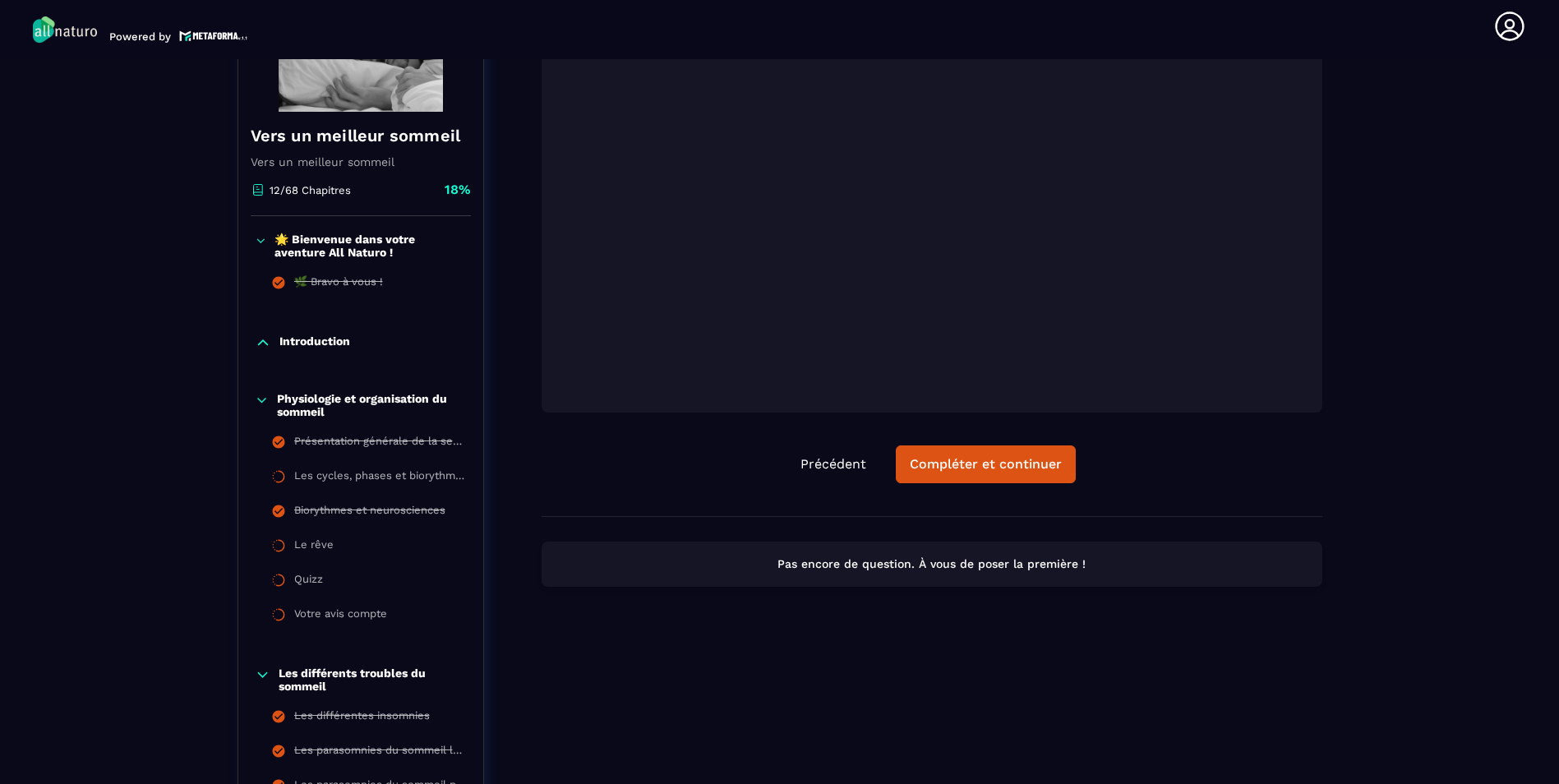
scroll to position [253, 0]
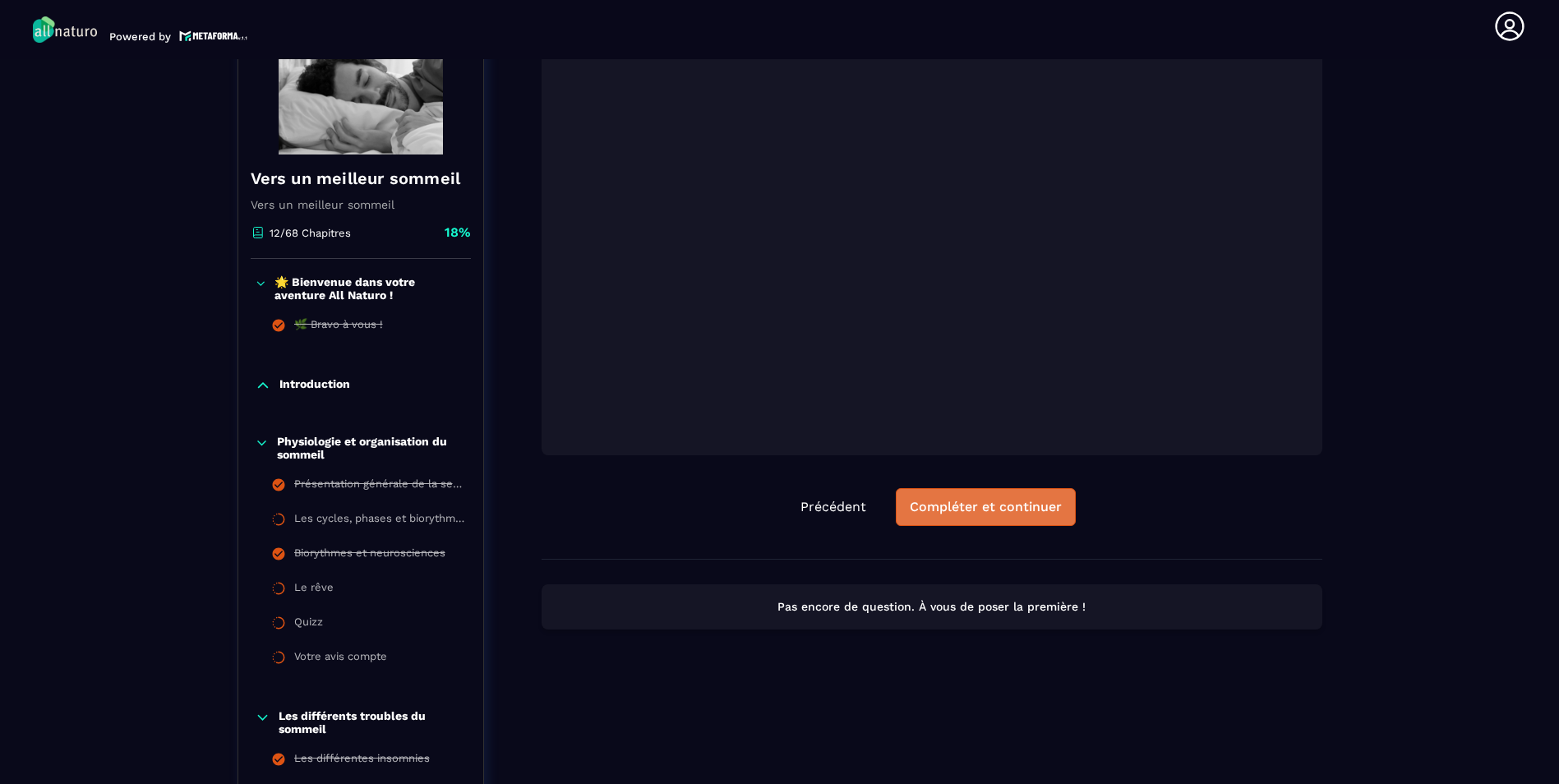
click at [986, 495] on button "Compléter et continuer" at bounding box center [986, 507] width 180 height 38
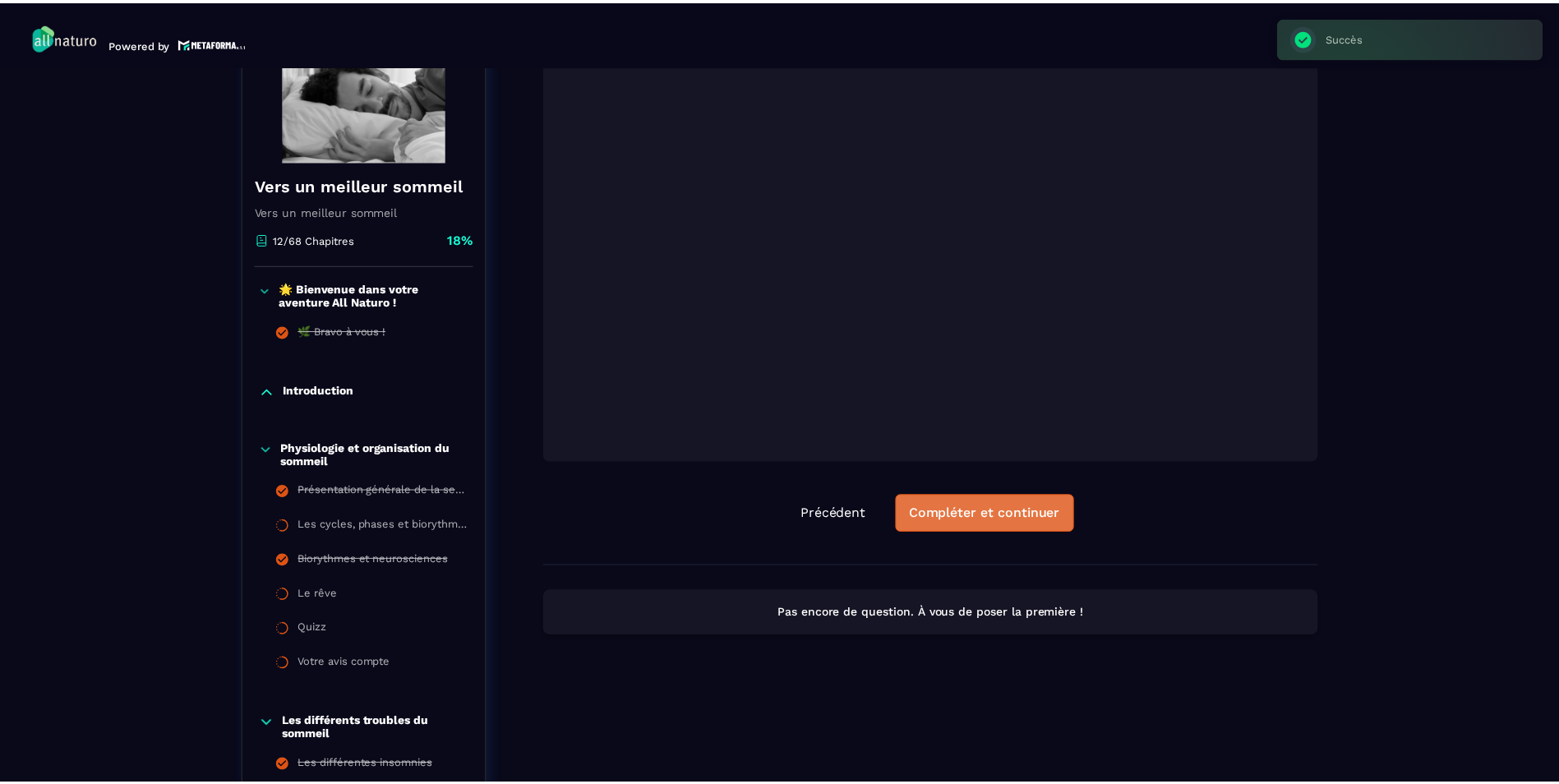
scroll to position [171, 0]
